Goal: Information Seeking & Learning: Learn about a topic

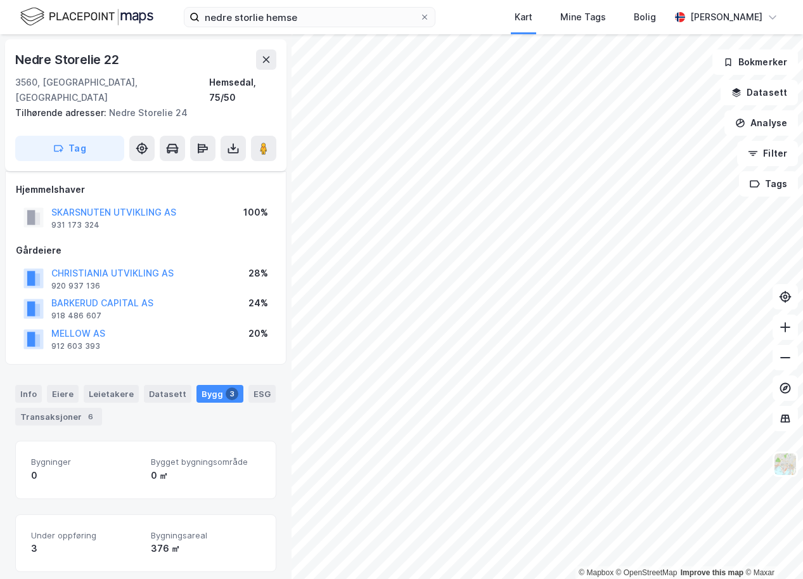
scroll to position [330, 0]
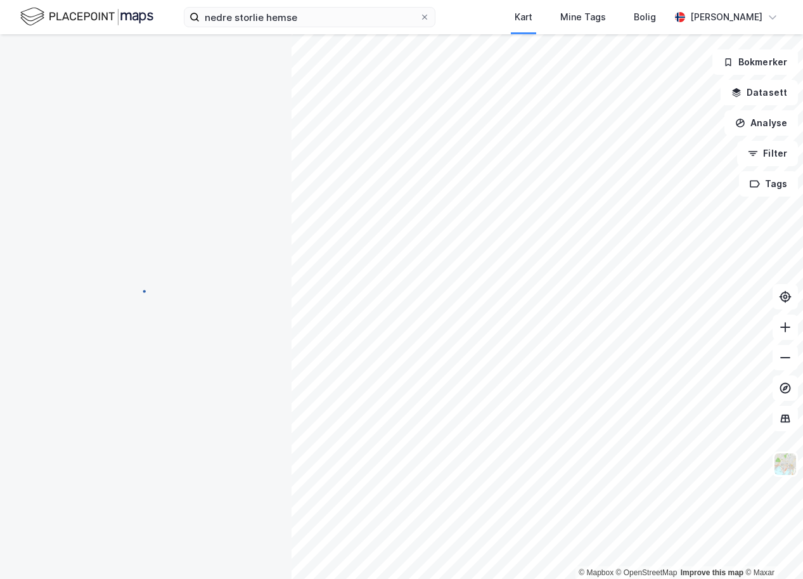
scroll to position [330, 0]
